Goal: Task Accomplishment & Management: Manage account settings

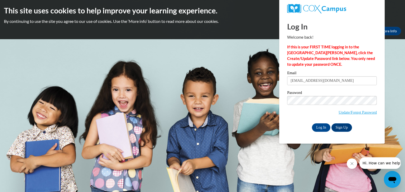
type input "[EMAIL_ADDRESS][DOMAIN_NAME]"
click at [317, 131] on input "Log In" at bounding box center [321, 128] width 18 height 8
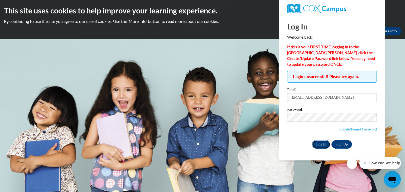
click at [317, 146] on input "Log In" at bounding box center [321, 144] width 18 height 8
click at [317, 141] on input "Log In" at bounding box center [321, 144] width 18 height 8
click at [317, 145] on input "Log In" at bounding box center [321, 144] width 18 height 8
click at [317, 144] on input "Log In" at bounding box center [321, 144] width 18 height 8
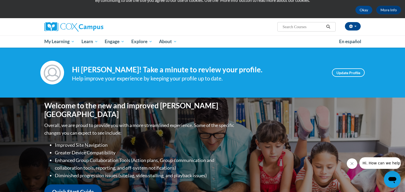
scroll to position [22, 0]
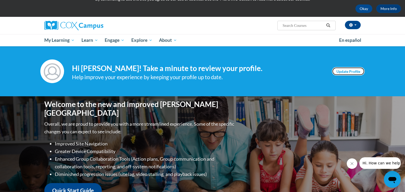
click at [346, 74] on link "Update Profile" at bounding box center [348, 71] width 33 height 8
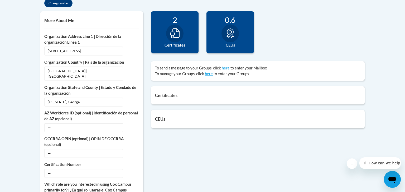
scroll to position [181, 0]
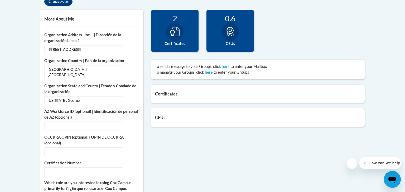
click at [339, 95] on h5 "Certificates" at bounding box center [258, 93] width 206 height 5
click at [167, 94] on h5 "Certificates" at bounding box center [258, 93] width 206 height 5
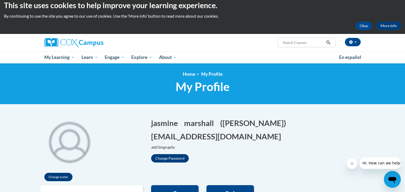
scroll to position [0, 0]
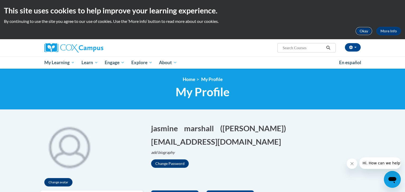
click at [360, 33] on button "Okay" at bounding box center [363, 31] width 17 height 8
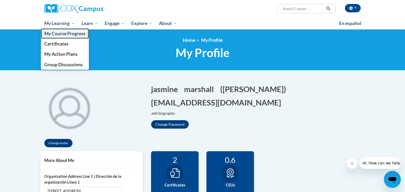
click at [61, 29] on link "My Course Progress" at bounding box center [65, 33] width 48 height 10
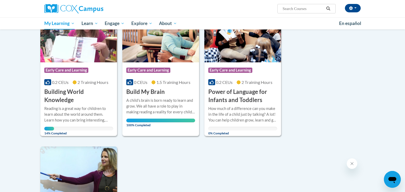
scroll to position [86, 0]
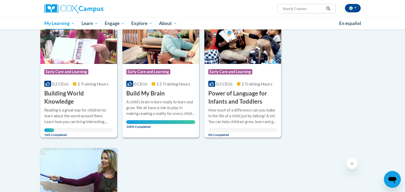
click at [92, 53] on img at bounding box center [78, 37] width 77 height 54
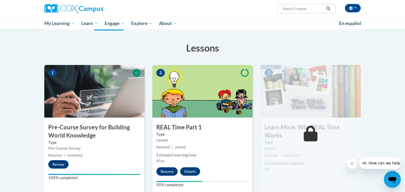
scroll to position [90, 0]
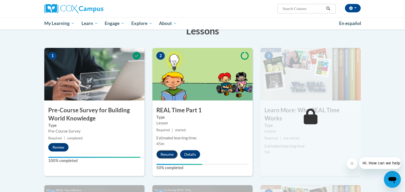
click at [167, 153] on button "Resume" at bounding box center [166, 154] width 21 height 8
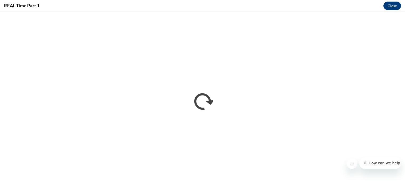
scroll to position [0, 0]
